Goal: Use online tool/utility: Utilize a website feature to perform a specific function

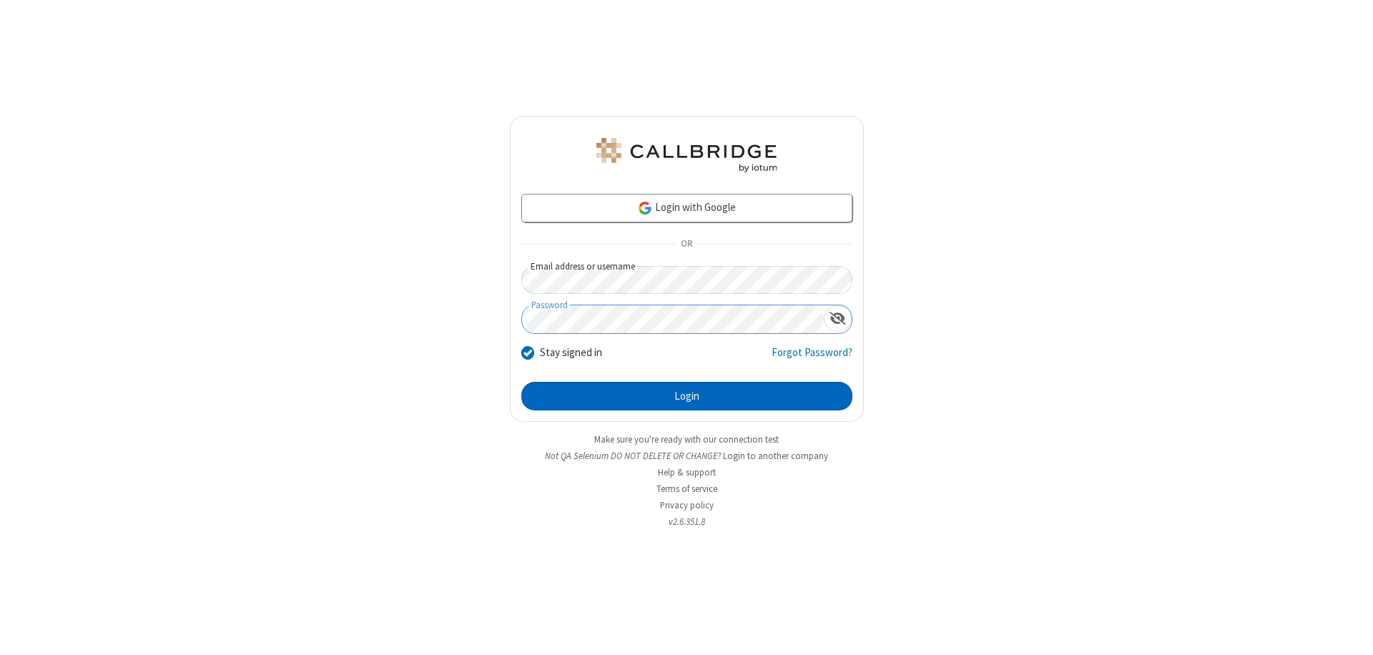
click at [686, 396] on button "Login" at bounding box center [686, 396] width 331 height 29
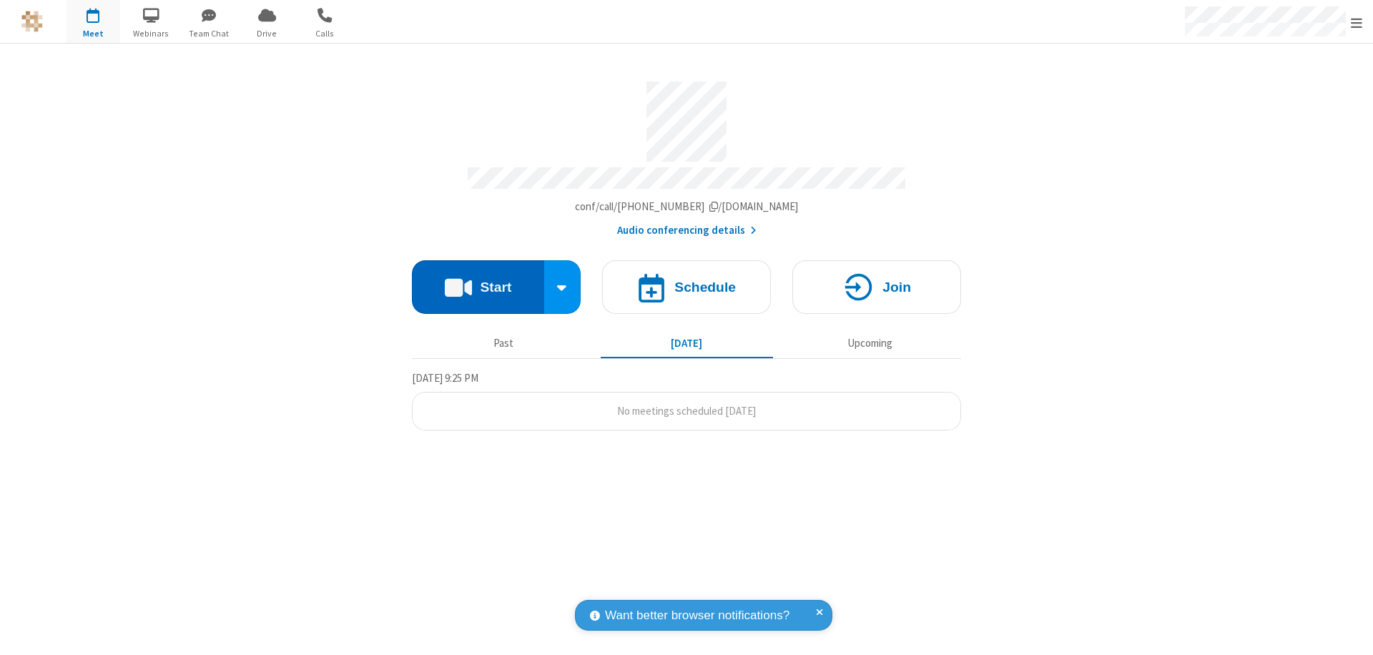
click at [478, 280] on button "Start" at bounding box center [478, 287] width 132 height 54
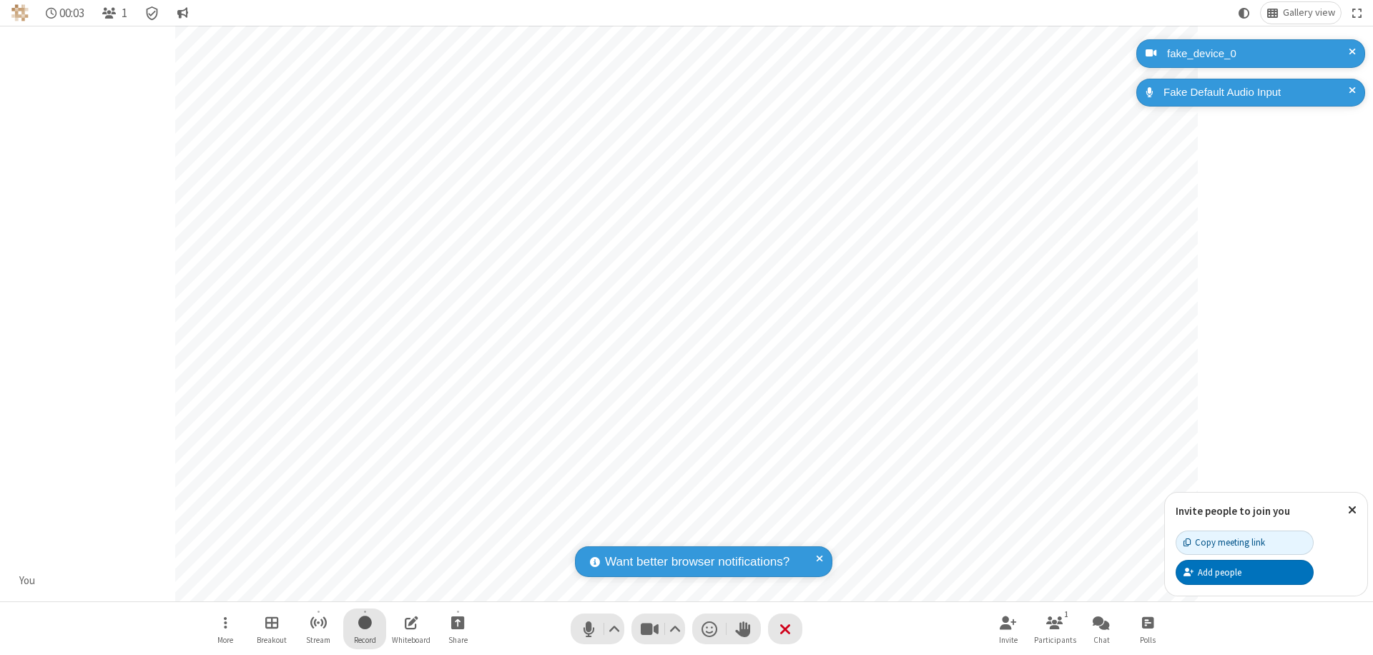
click at [365, 629] on span "Start recording" at bounding box center [365, 623] width 14 height 18
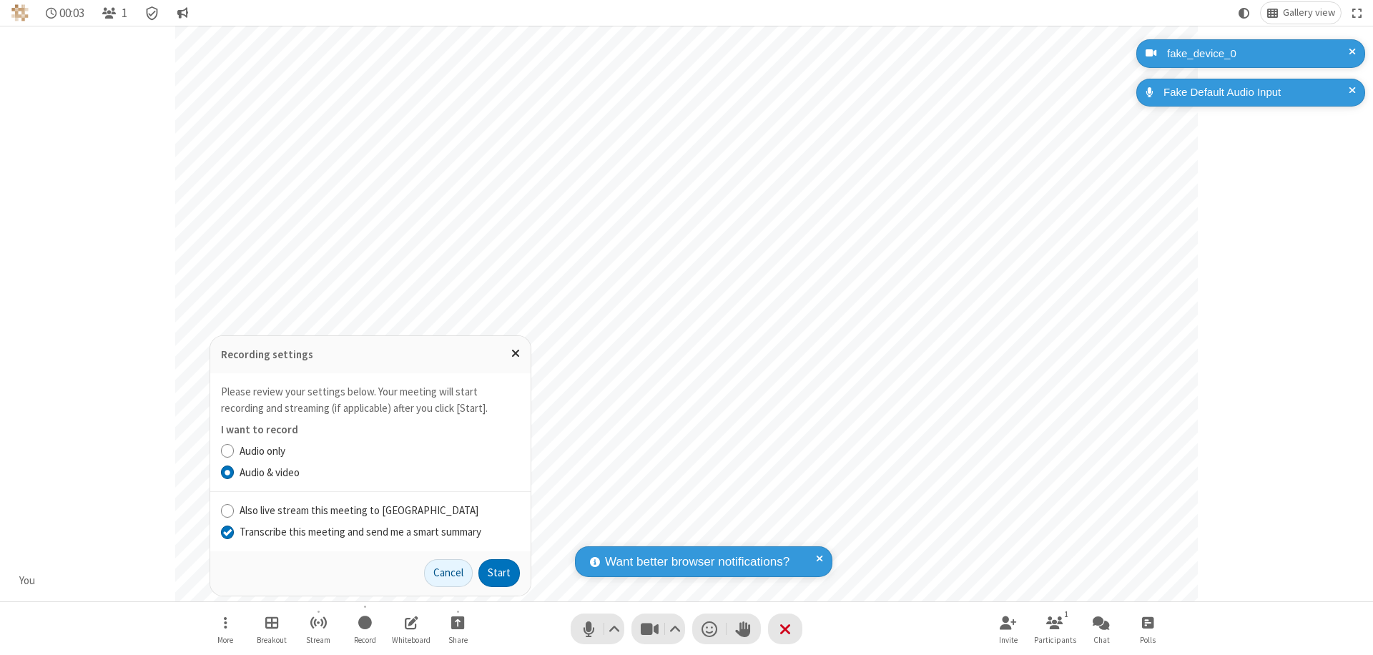
click at [227, 531] on input "Transcribe this meeting and send me a smart summary" at bounding box center [228, 531] width 14 height 15
click at [499, 573] on button "Start" at bounding box center [498, 573] width 41 height 29
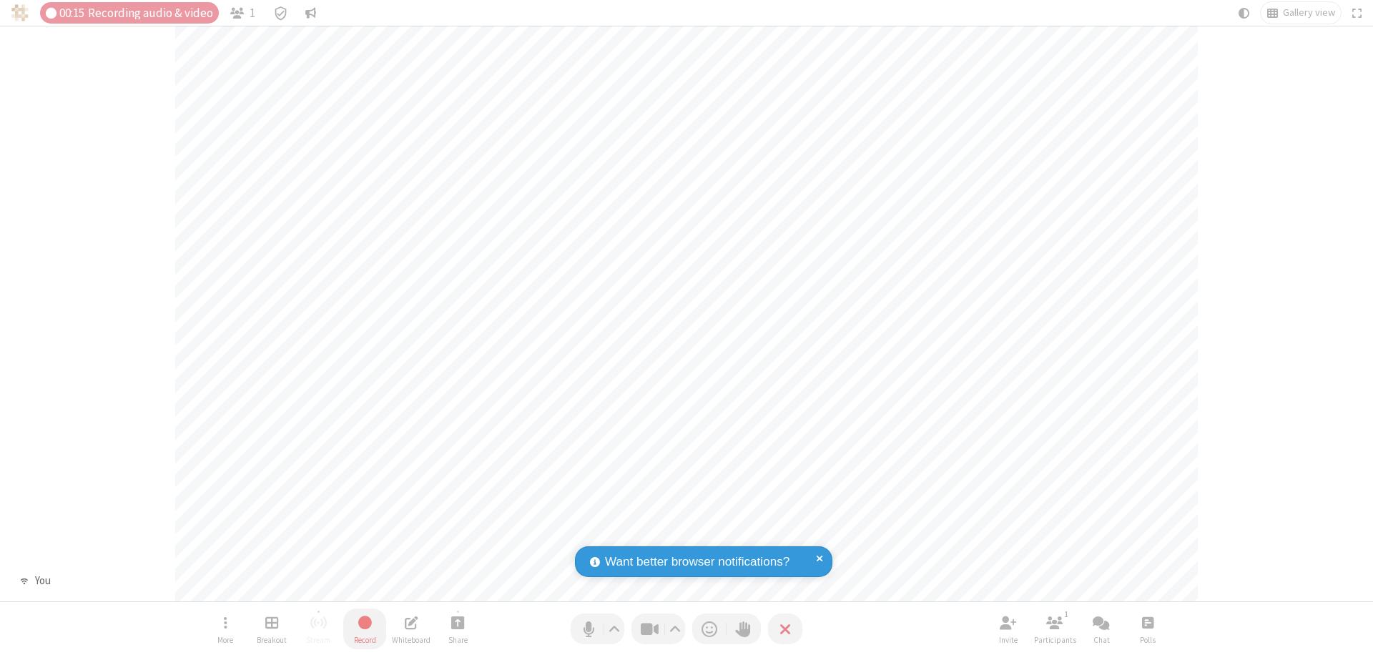
click at [365, 629] on span "Stop recording" at bounding box center [365, 623] width 16 height 18
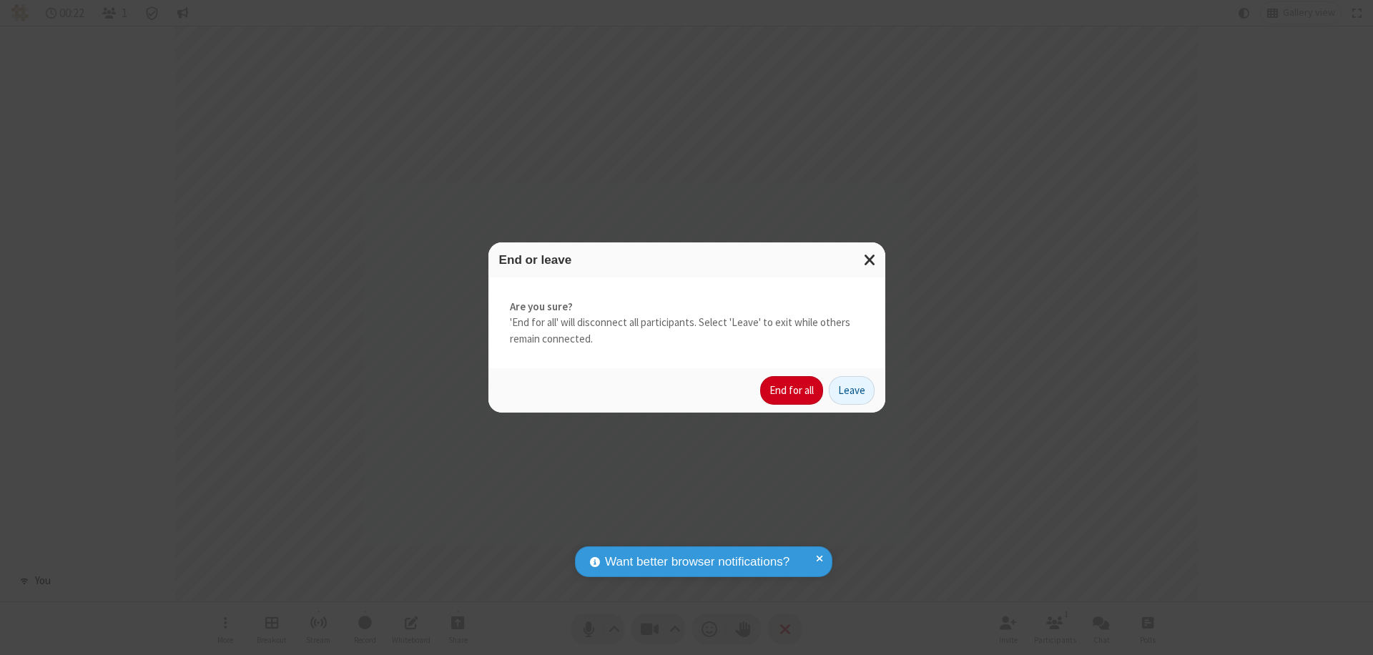
click at [792, 390] on button "End for all" at bounding box center [791, 390] width 63 height 29
